Goal: Find specific fact

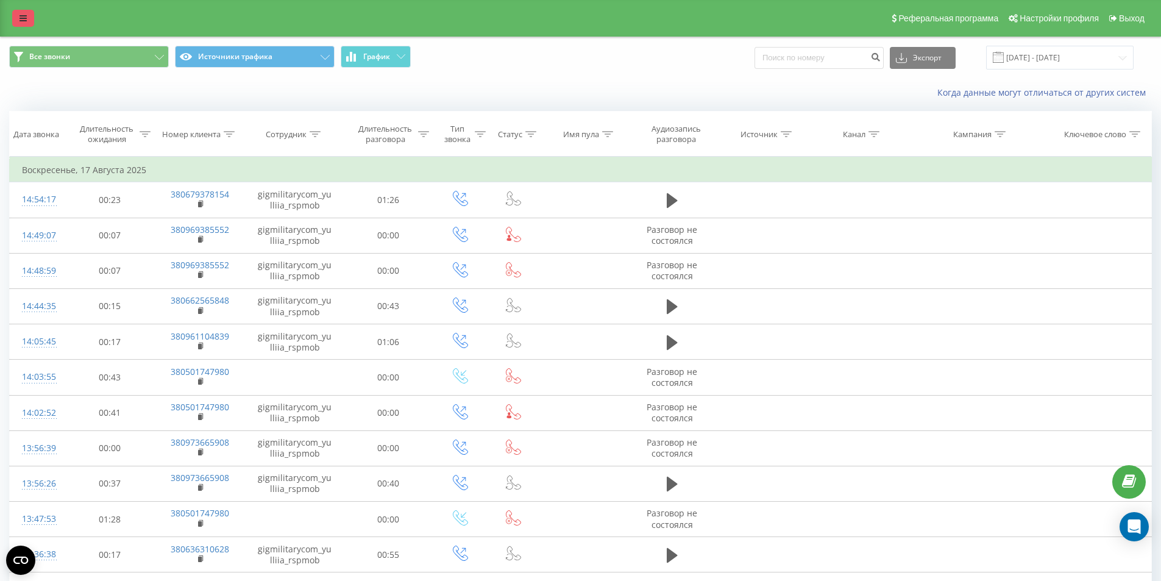
click at [23, 21] on icon at bounding box center [23, 18] width 7 height 9
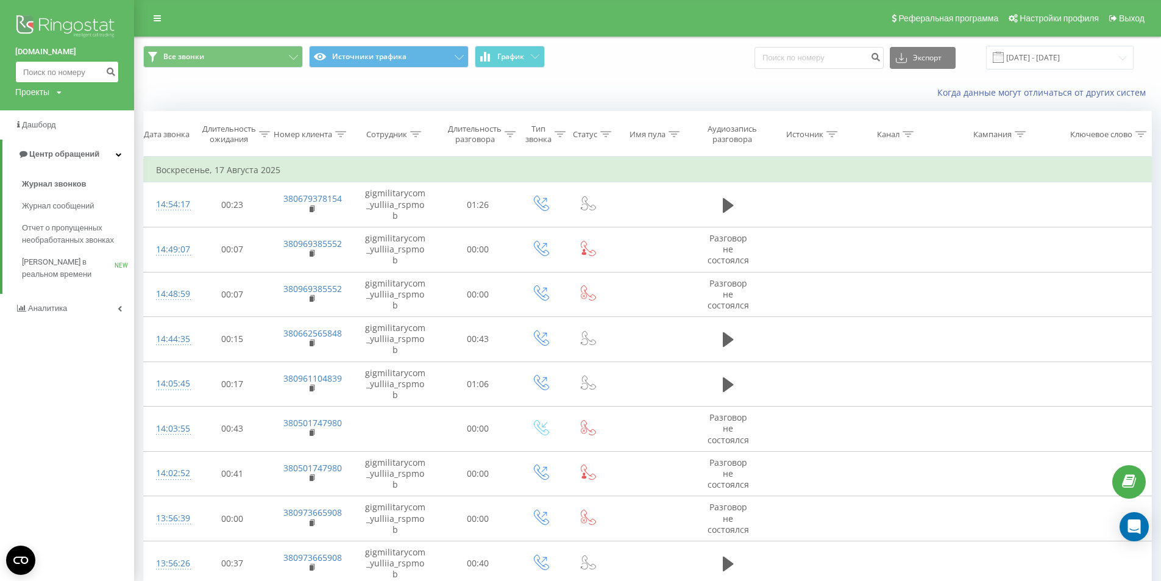
click at [65, 74] on input at bounding box center [67, 72] width 104 height 22
paste input "380668887154"
type input "380668887154"
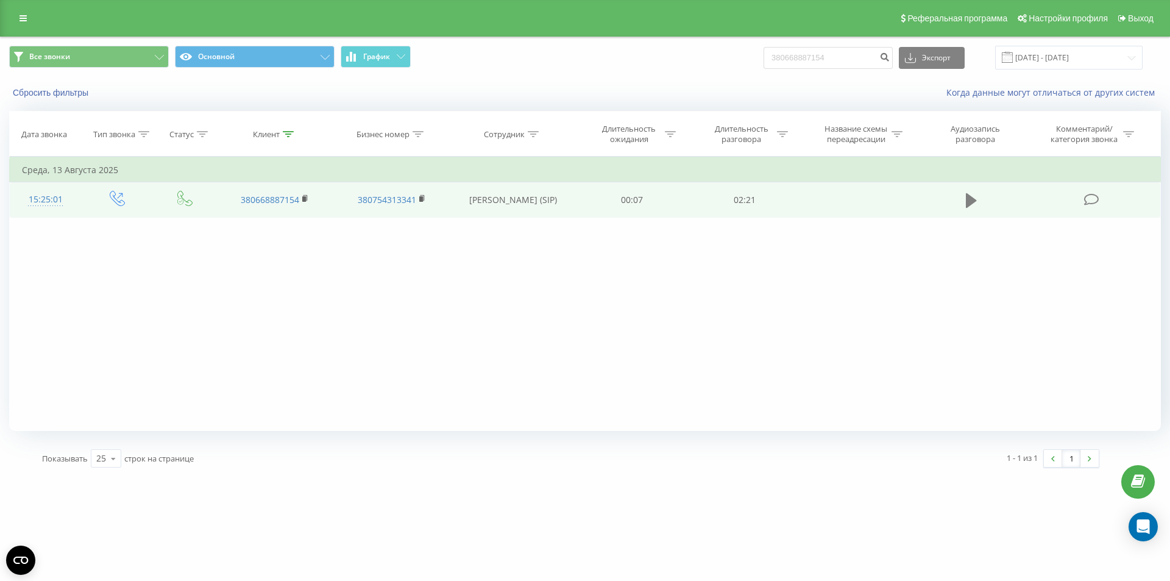
click at [969, 204] on icon at bounding box center [971, 200] width 11 height 15
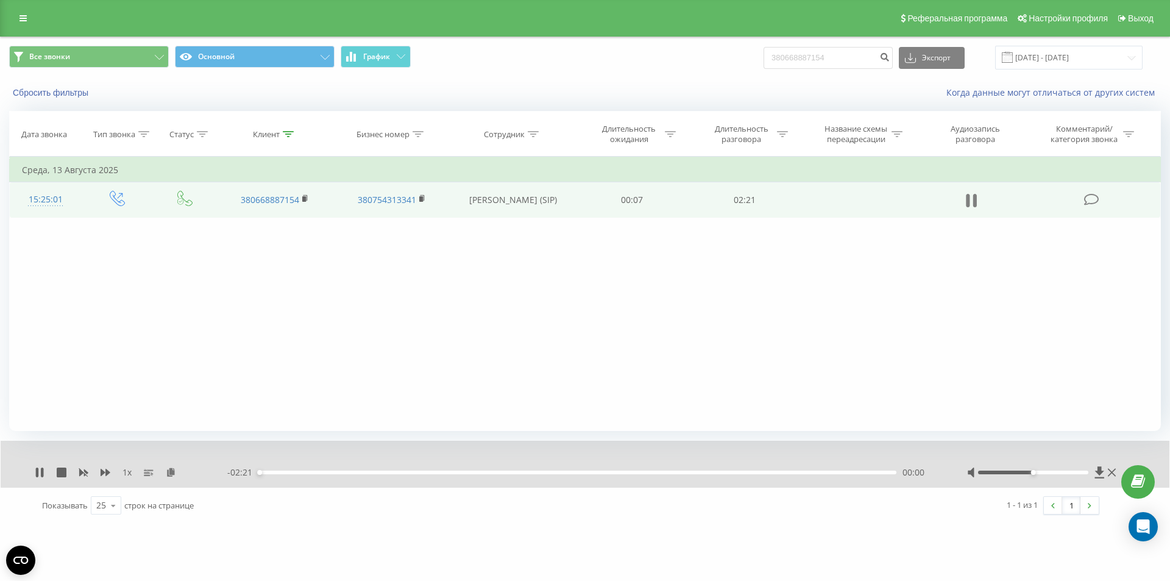
click at [970, 198] on icon at bounding box center [971, 200] width 11 height 17
click at [1098, 472] on icon at bounding box center [1099, 472] width 9 height 12
